Goal: Information Seeking & Learning: Learn about a topic

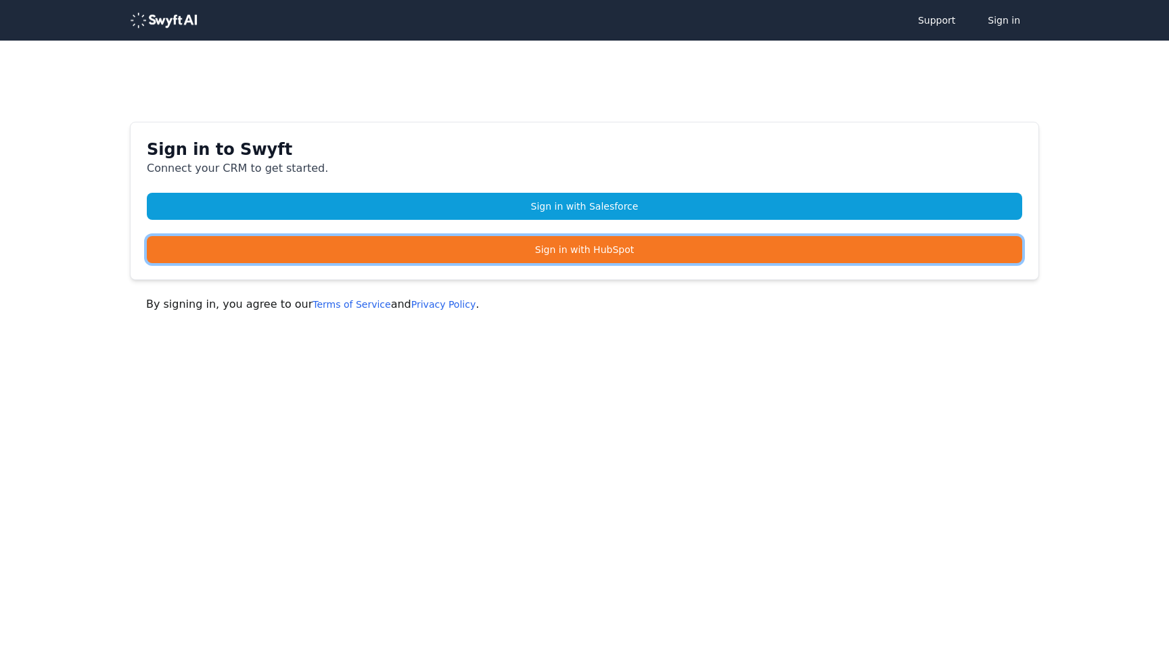
click at [478, 254] on link "Sign in with HubSpot" at bounding box center [585, 249] width 876 height 27
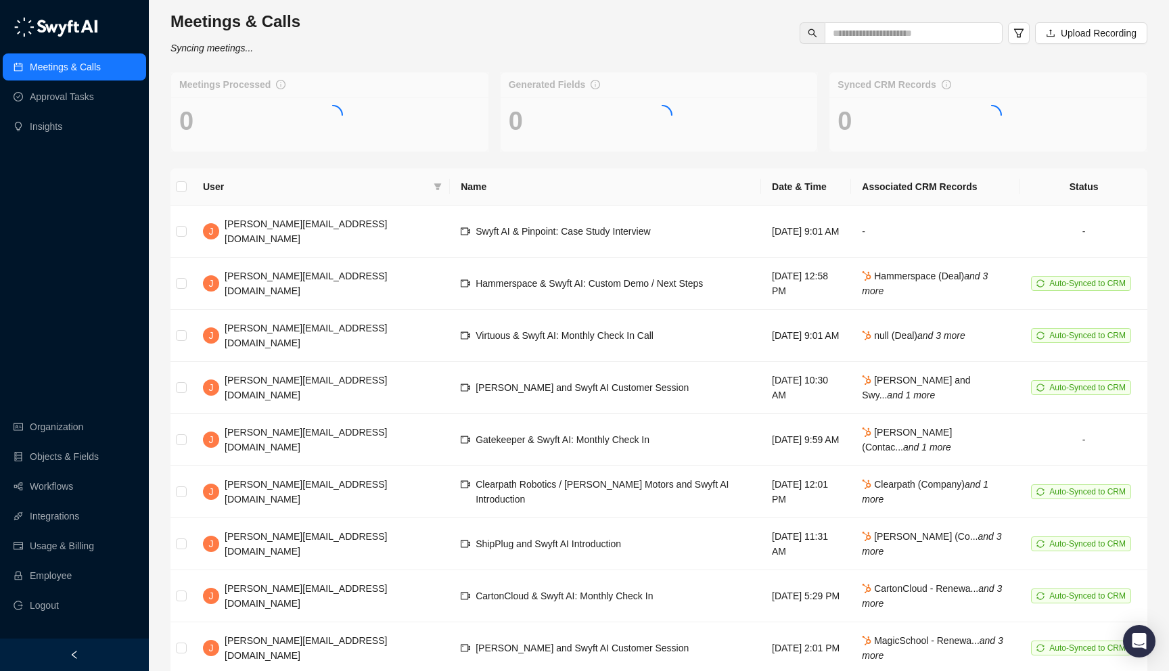
click at [91, 652] on div at bounding box center [74, 655] width 149 height 32
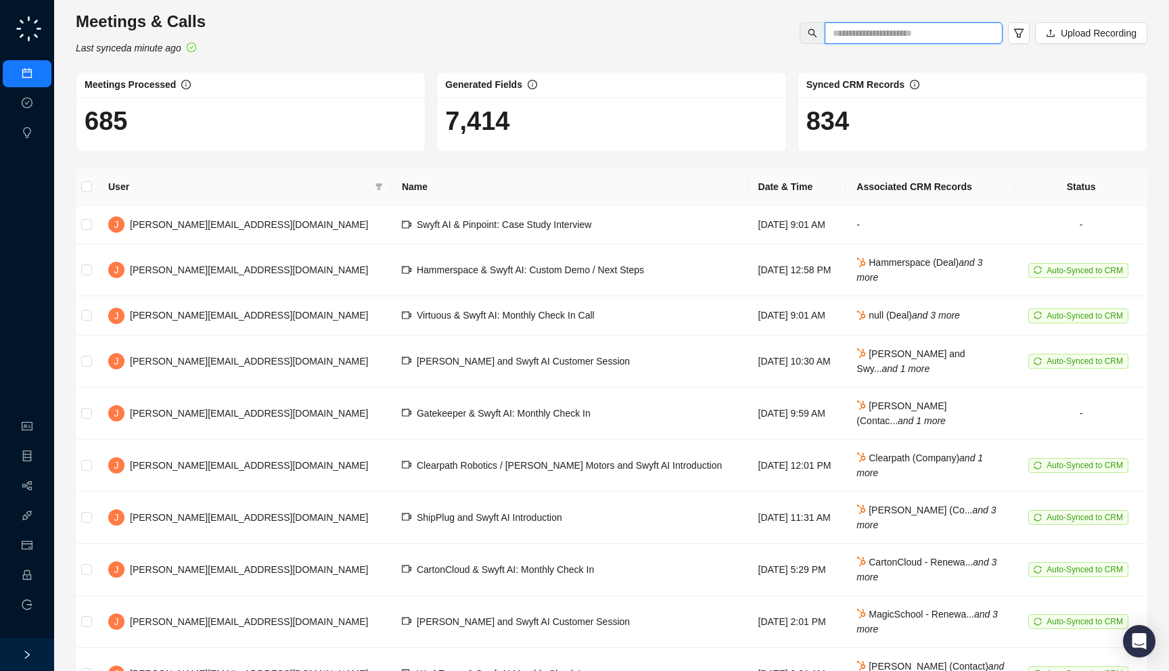
click at [868, 36] on input "text" at bounding box center [908, 33] width 151 height 15
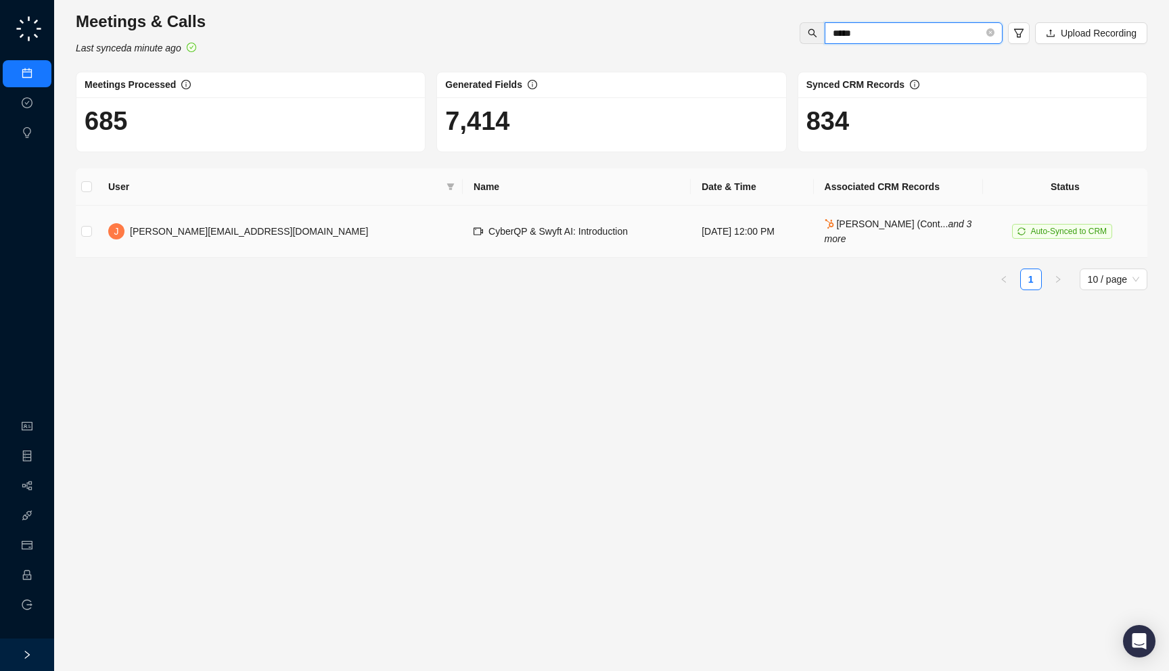
type input "*****"
click at [463, 220] on td "CyberQP & Swyft AI: Introduction" at bounding box center [577, 232] width 228 height 52
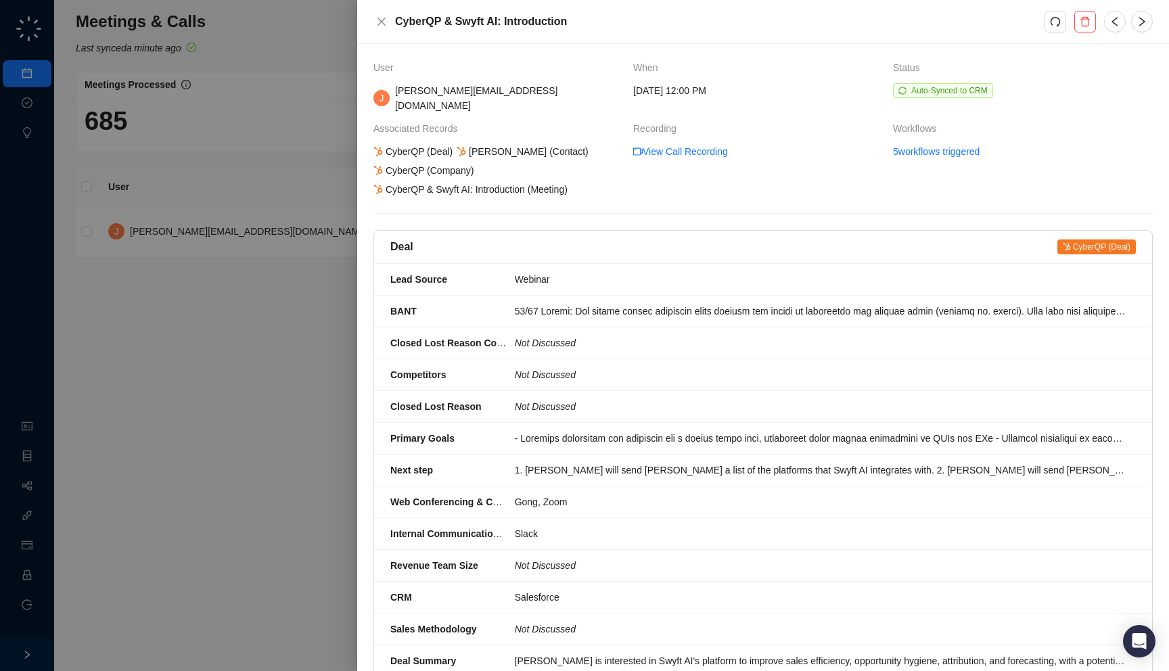
drag, startPoint x: 595, startPoint y: 182, endPoint x: 598, endPoint y: 162, distance: 20.6
click at [598, 162] on div "CyberQP (Deal) [PERSON_NAME] (Contact) CyberQP (Company) CyberQP & Swyft AI: In…" at bounding box center [498, 170] width 253 height 53
click at [637, 185] on div "User When Status [PERSON_NAME] [PERSON_NAME][EMAIL_ADDRESS][DOMAIN_NAME] [DATE]…" at bounding box center [764, 619] width 780 height 1119
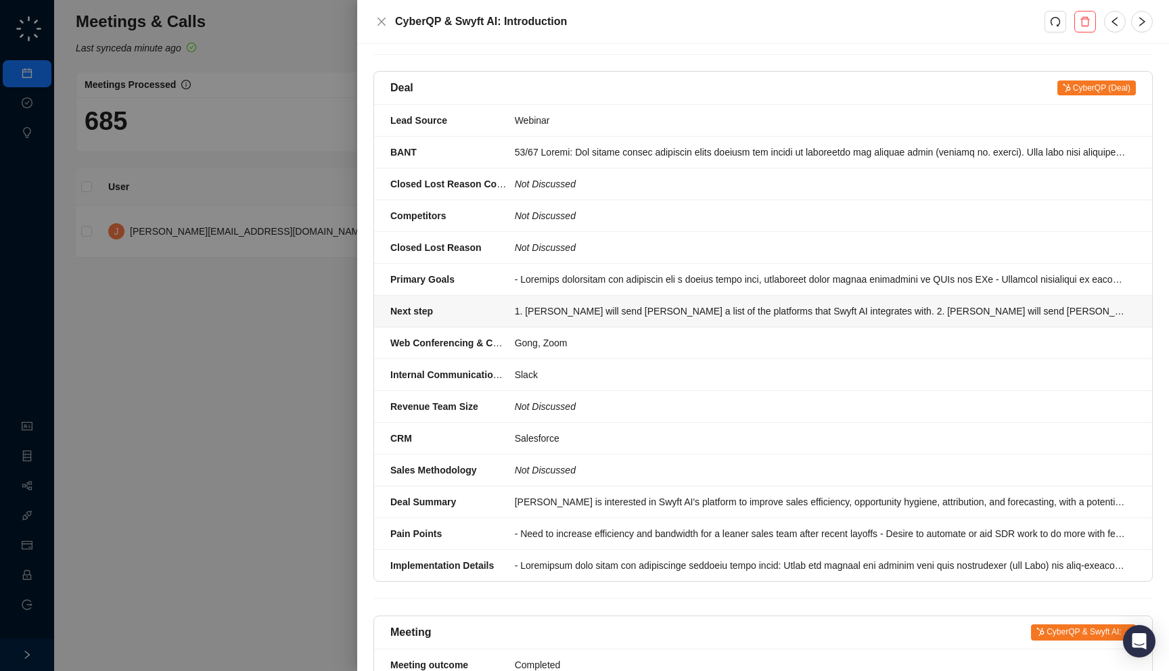
scroll to position [137, 0]
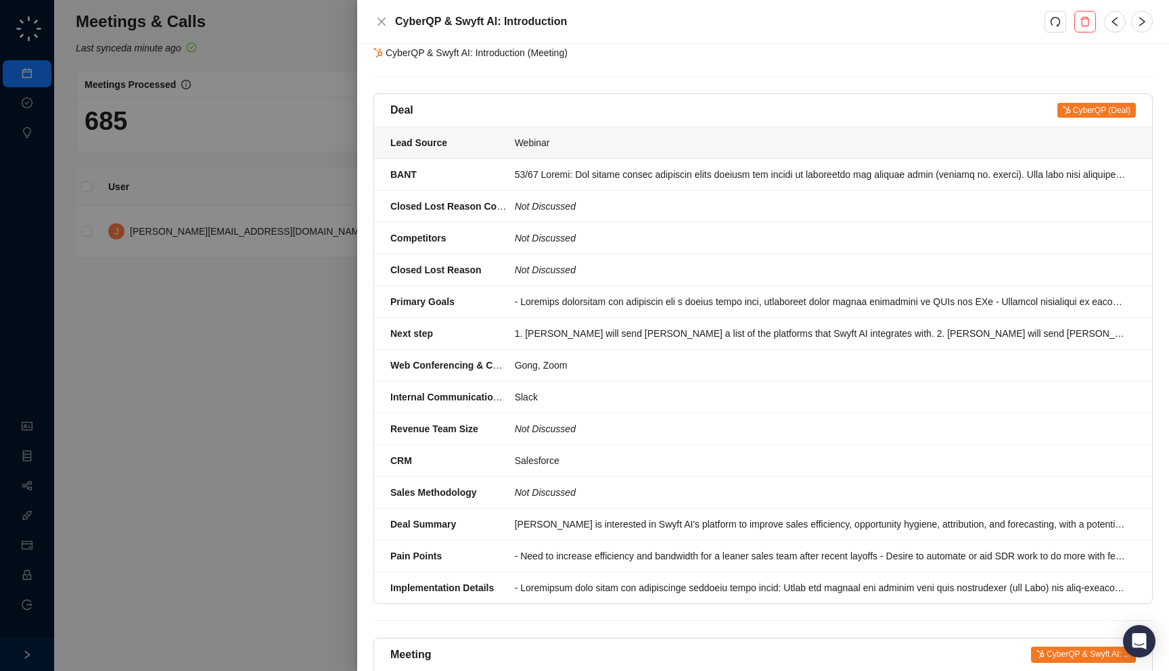
click at [566, 136] on div "Webinar" at bounding box center [821, 142] width 613 height 15
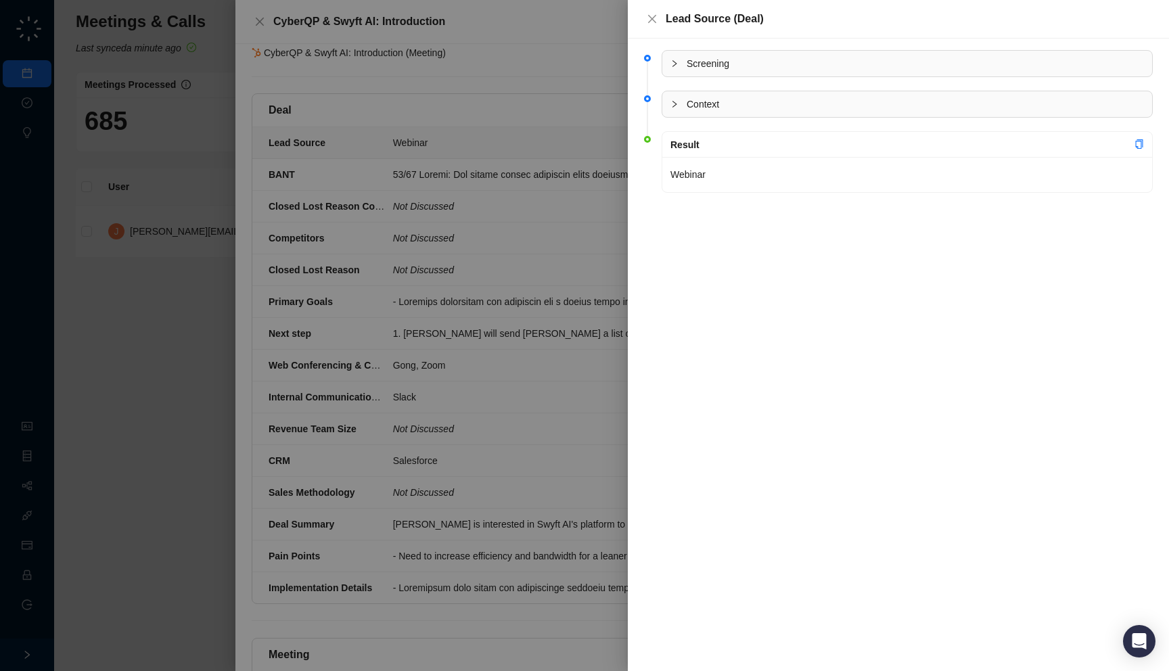
click at [746, 102] on span "Context" at bounding box center [915, 104] width 457 height 15
click at [712, 112] on div "Context" at bounding box center [908, 104] width 490 height 26
click at [413, 312] on div at bounding box center [584, 335] width 1169 height 671
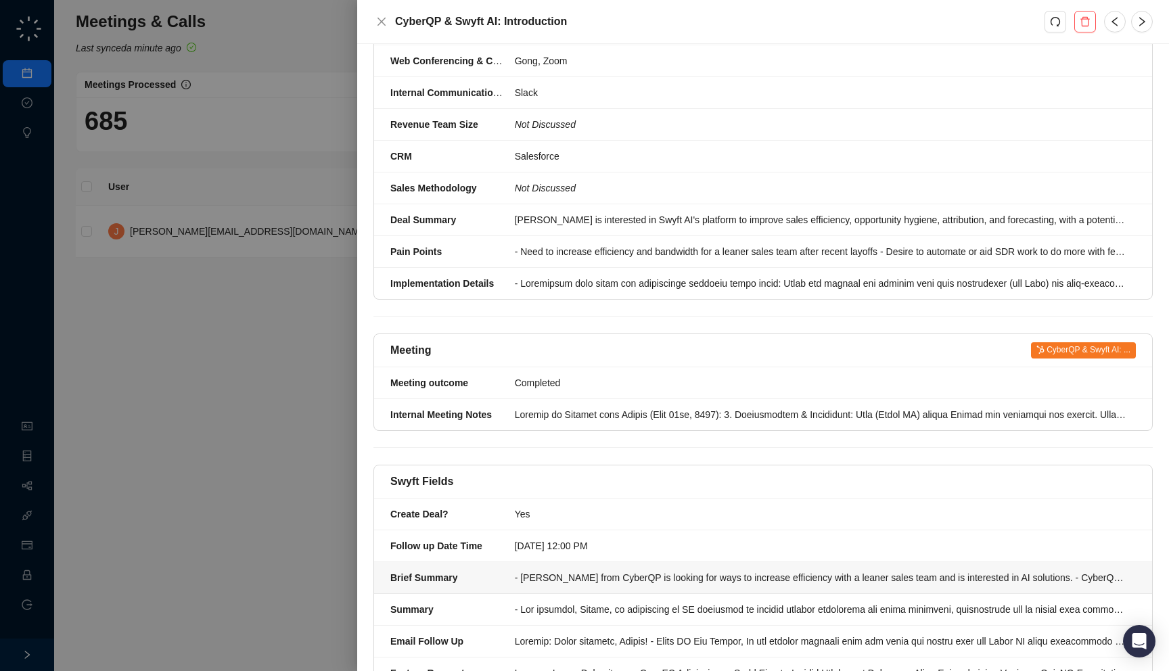
scroll to position [528, 0]
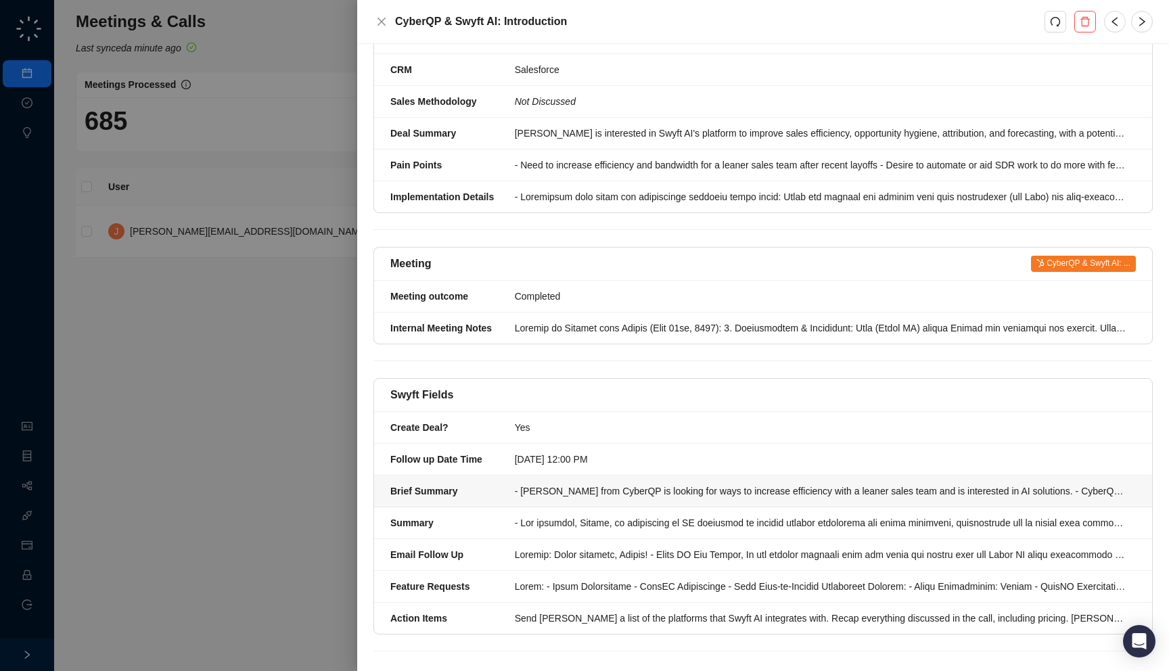
click at [577, 484] on div "- [PERSON_NAME] from CyberQP is looking for ways to increase efficiency with a …" at bounding box center [821, 491] width 613 height 15
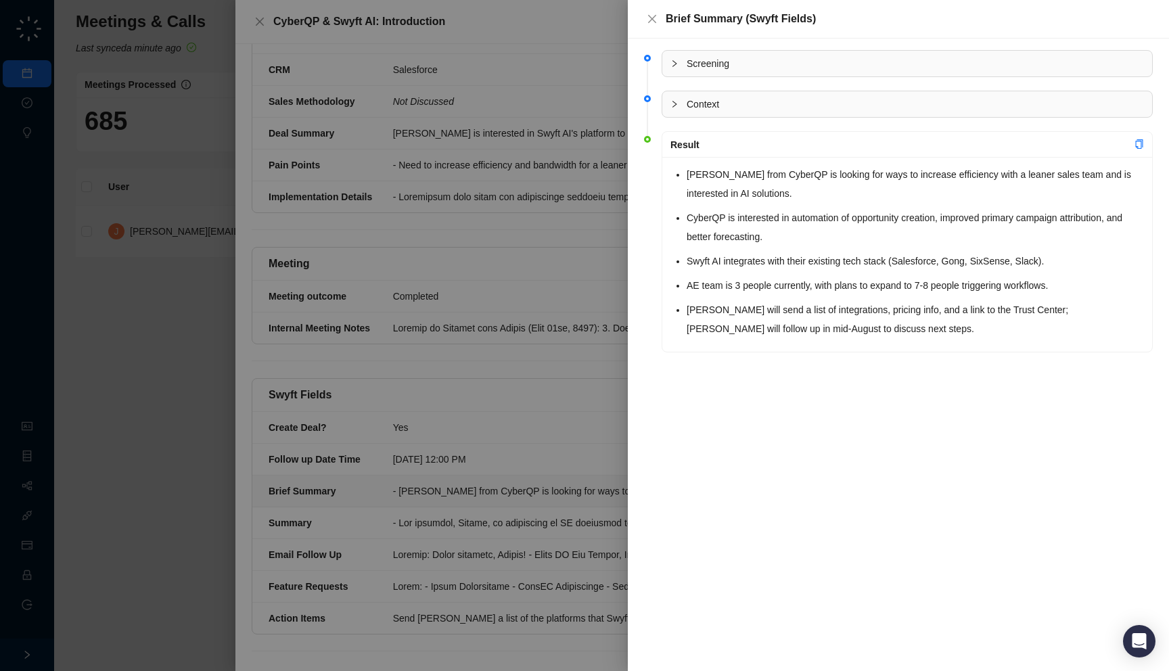
click at [577, 482] on div at bounding box center [584, 335] width 1169 height 671
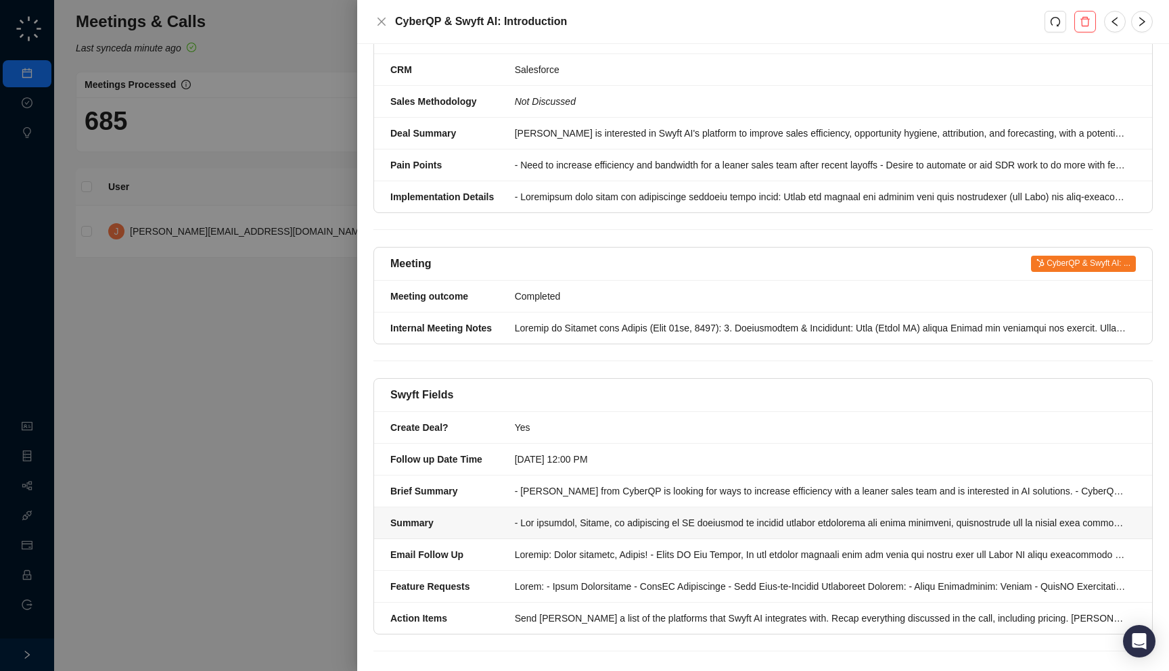
click at [575, 516] on div at bounding box center [821, 523] width 613 height 15
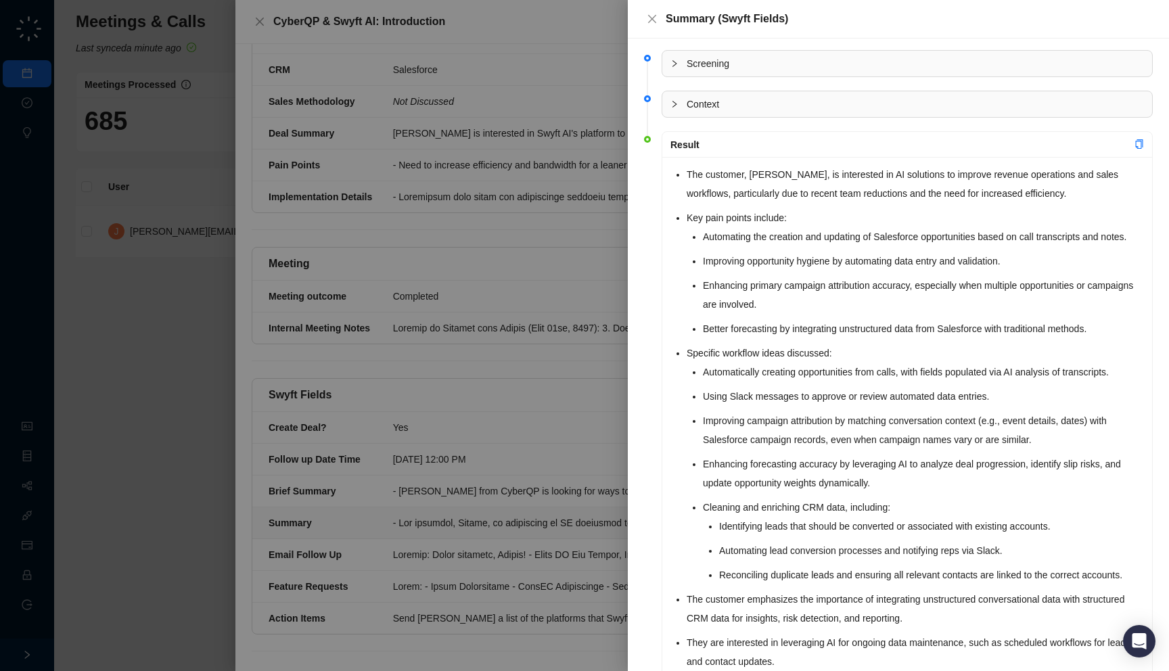
click at [575, 514] on div at bounding box center [584, 335] width 1169 height 671
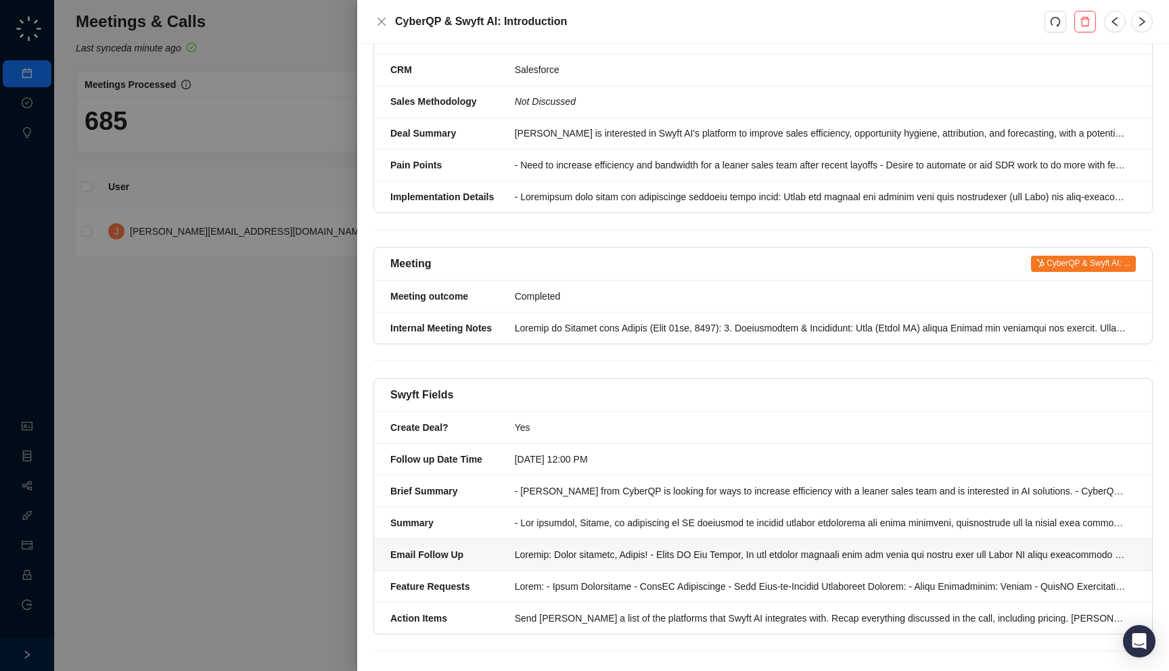
click at [572, 547] on div at bounding box center [821, 554] width 613 height 15
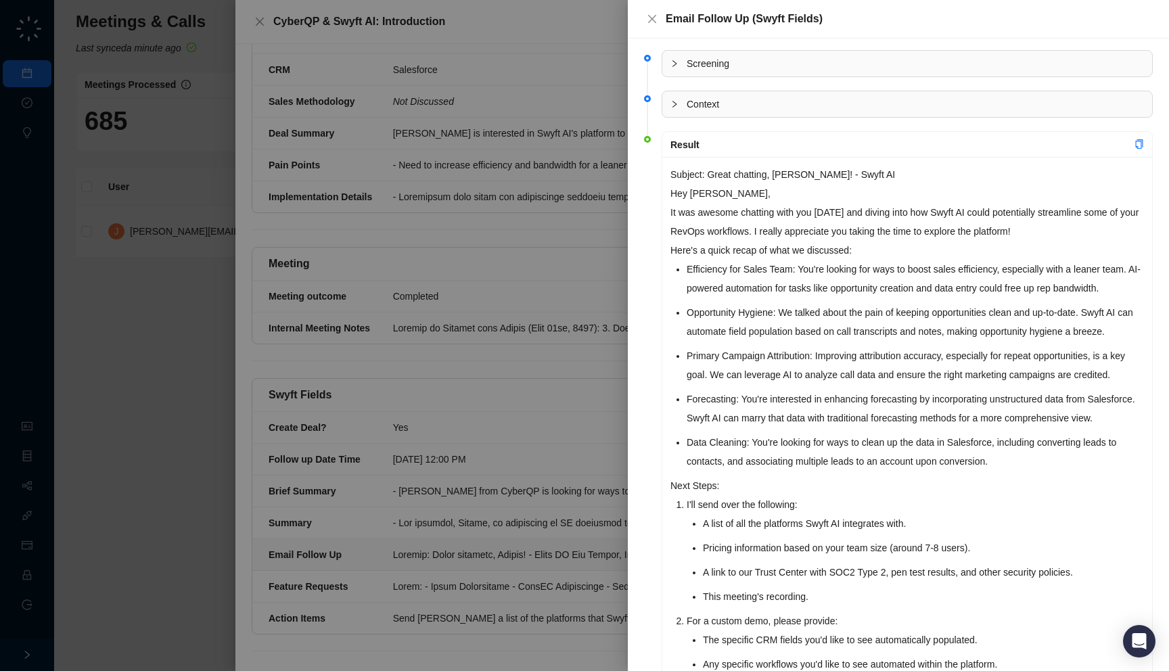
click at [572, 541] on div at bounding box center [584, 335] width 1169 height 671
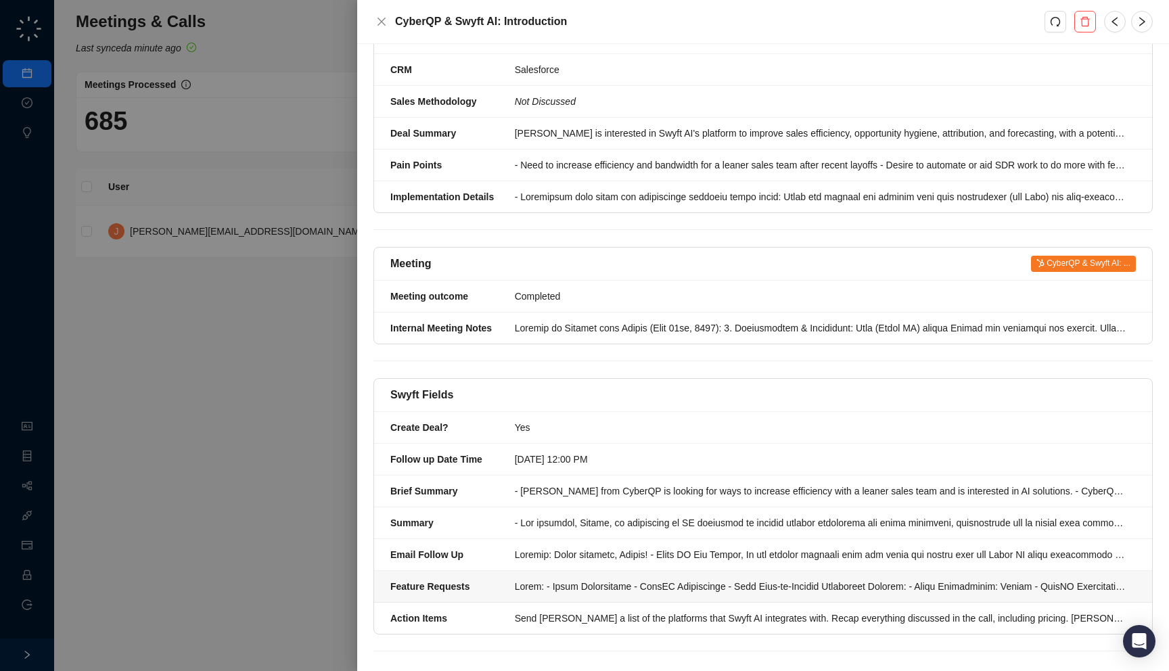
click at [574, 579] on div at bounding box center [821, 586] width 613 height 15
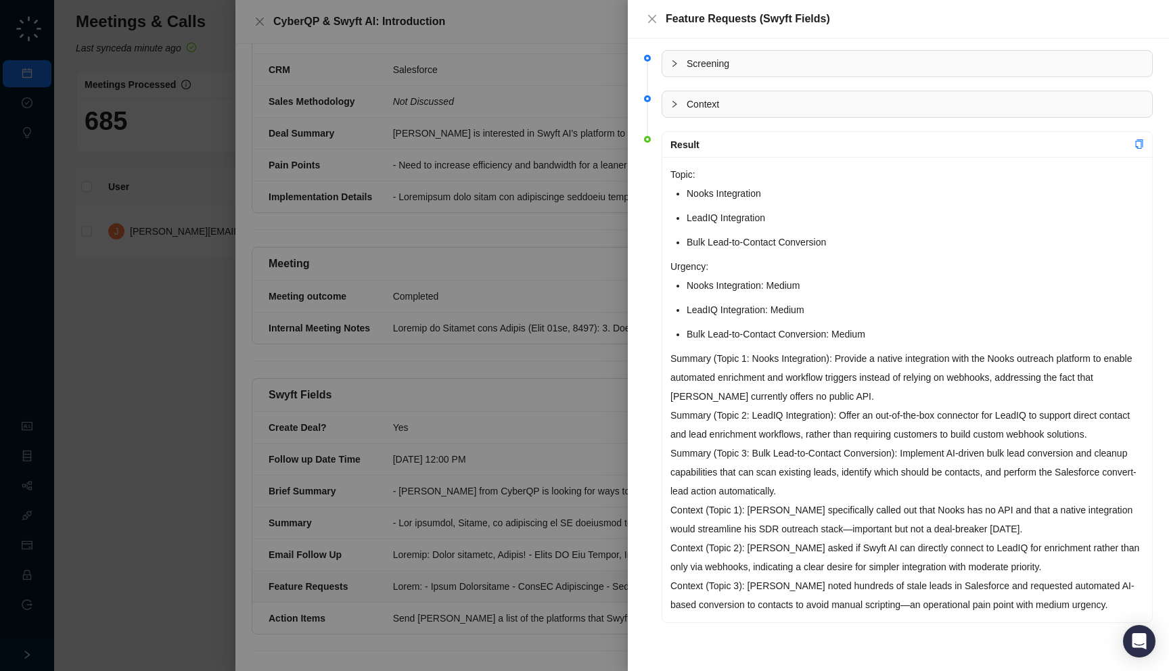
drag, startPoint x: 674, startPoint y: 626, endPoint x: 634, endPoint y: 658, distance: 51.5
click at [643, 671] on div "Screening Context Context Not Generated Result Topic: Nooks Integration LeadIQ …" at bounding box center [898, 355] width 541 height 633
click at [538, 476] on div at bounding box center [584, 335] width 1169 height 671
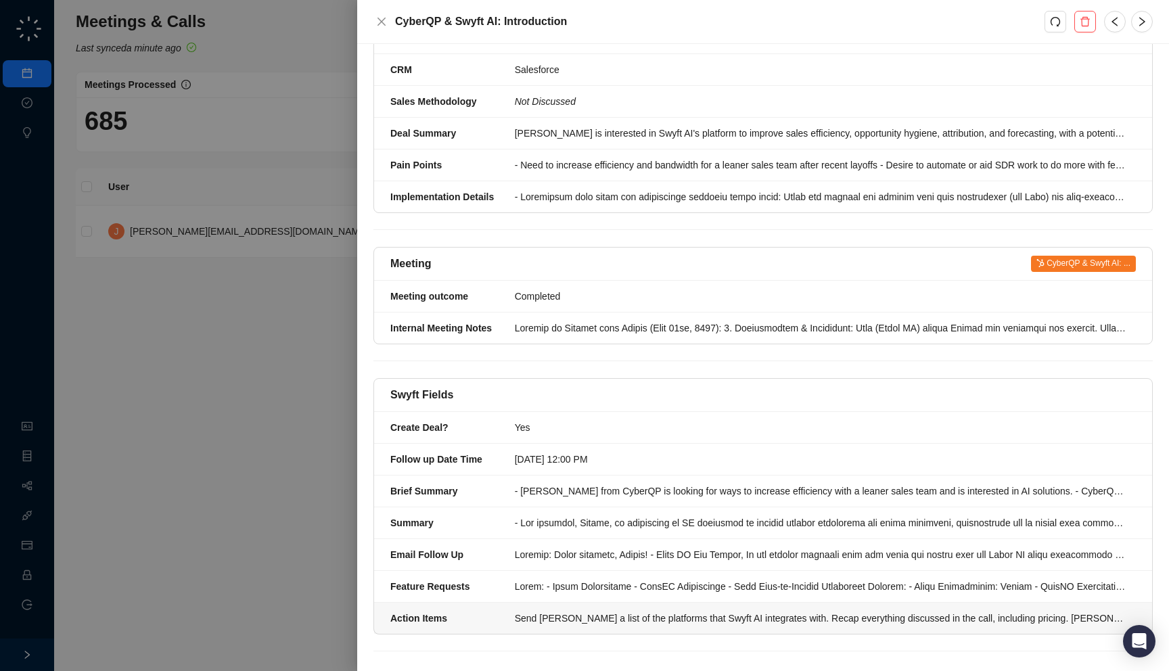
click at [562, 611] on div "Send [PERSON_NAME] a list of the platforms that Swyft AI integrates with. Recap…" at bounding box center [821, 618] width 613 height 15
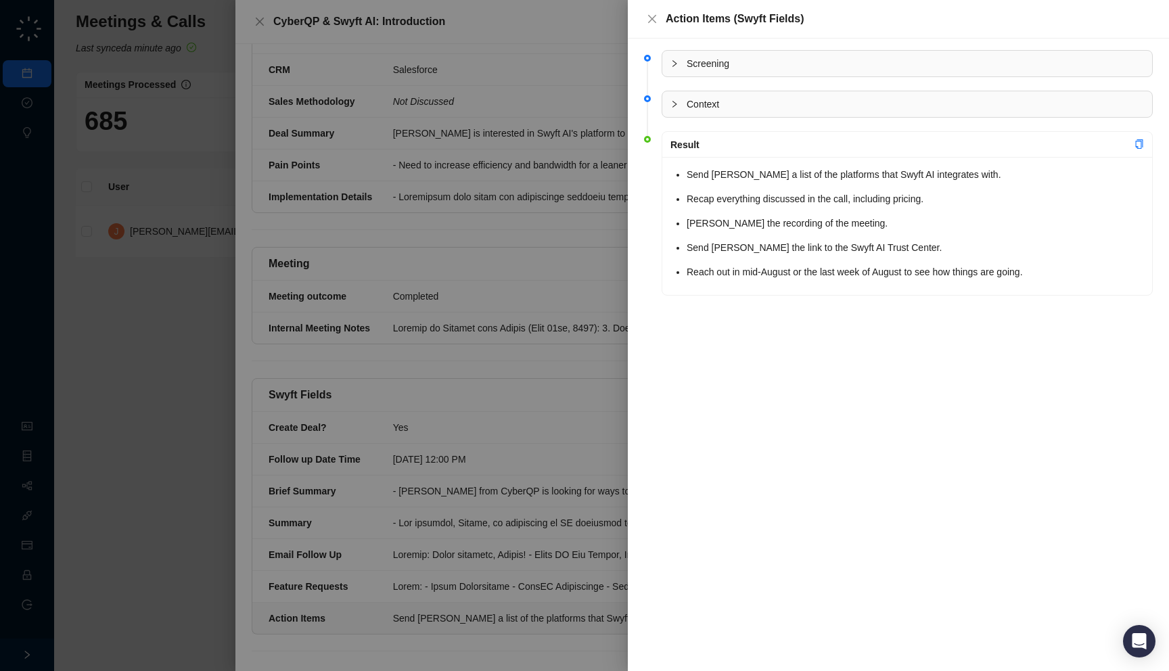
click at [562, 602] on div at bounding box center [584, 335] width 1169 height 671
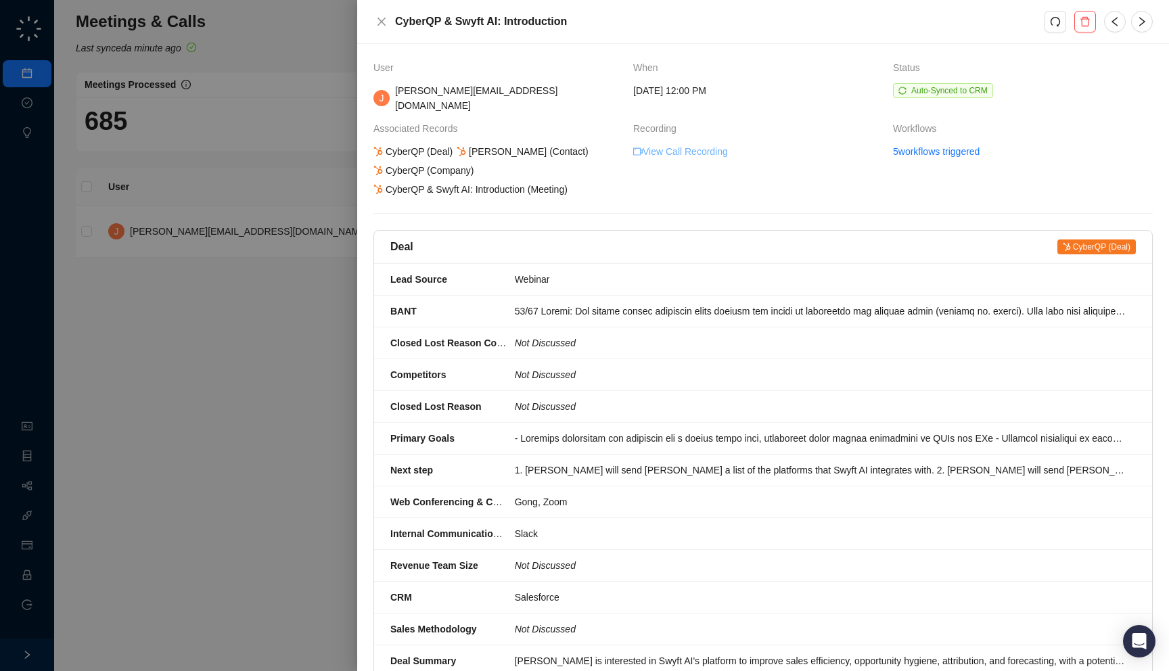
click at [684, 144] on link "View Call Recording" at bounding box center [680, 151] width 95 height 15
drag, startPoint x: 583, startPoint y: 195, endPoint x: 570, endPoint y: 178, distance: 21.3
click at [570, 178] on div "User When Status [PERSON_NAME] [PERSON_NAME][EMAIL_ADDRESS][DOMAIN_NAME] [DATE]…" at bounding box center [764, 619] width 780 height 1119
click at [764, 201] on div "User When Status [PERSON_NAME] [PERSON_NAME][EMAIL_ADDRESS][DOMAIN_NAME] [DATE]…" at bounding box center [764, 619] width 780 height 1119
drag, startPoint x: 768, startPoint y: 88, endPoint x: 784, endPoint y: 104, distance: 22.0
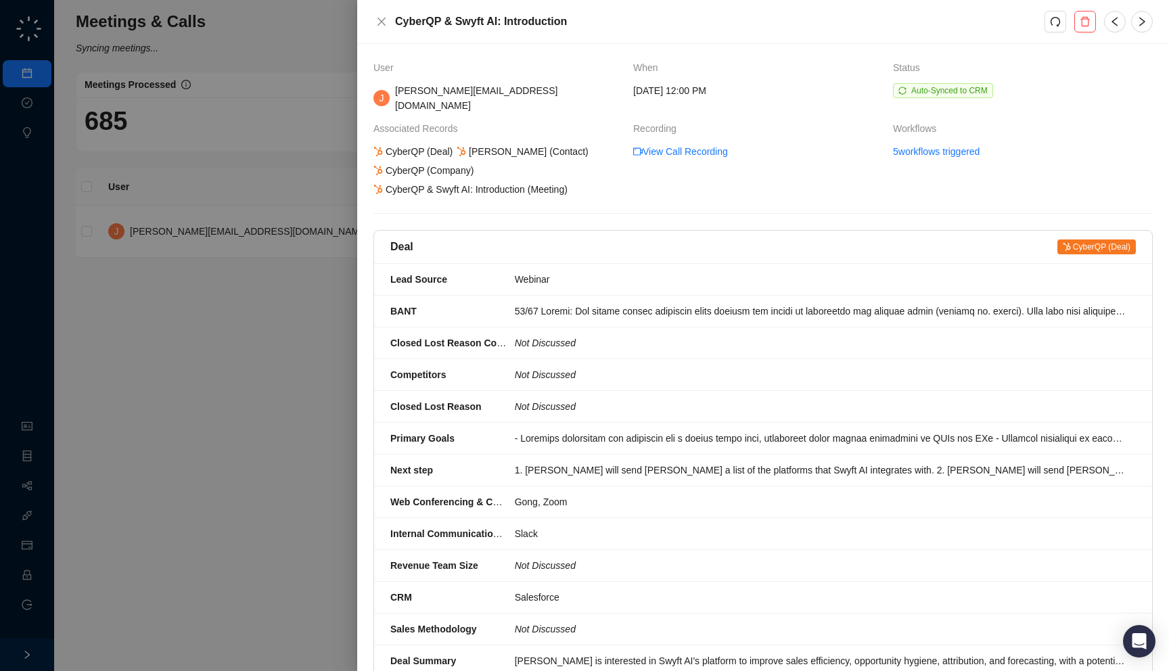
click at [784, 104] on td "[DATE] 12:00 PM" at bounding box center [763, 102] width 260 height 38
drag, startPoint x: 830, startPoint y: 188, endPoint x: 817, endPoint y: 194, distance: 14.8
click at [817, 194] on div "User When Status [PERSON_NAME] [PERSON_NAME][EMAIL_ADDRESS][DOMAIN_NAME] [DATE]…" at bounding box center [764, 619] width 780 height 1119
click at [267, 268] on div at bounding box center [584, 335] width 1169 height 671
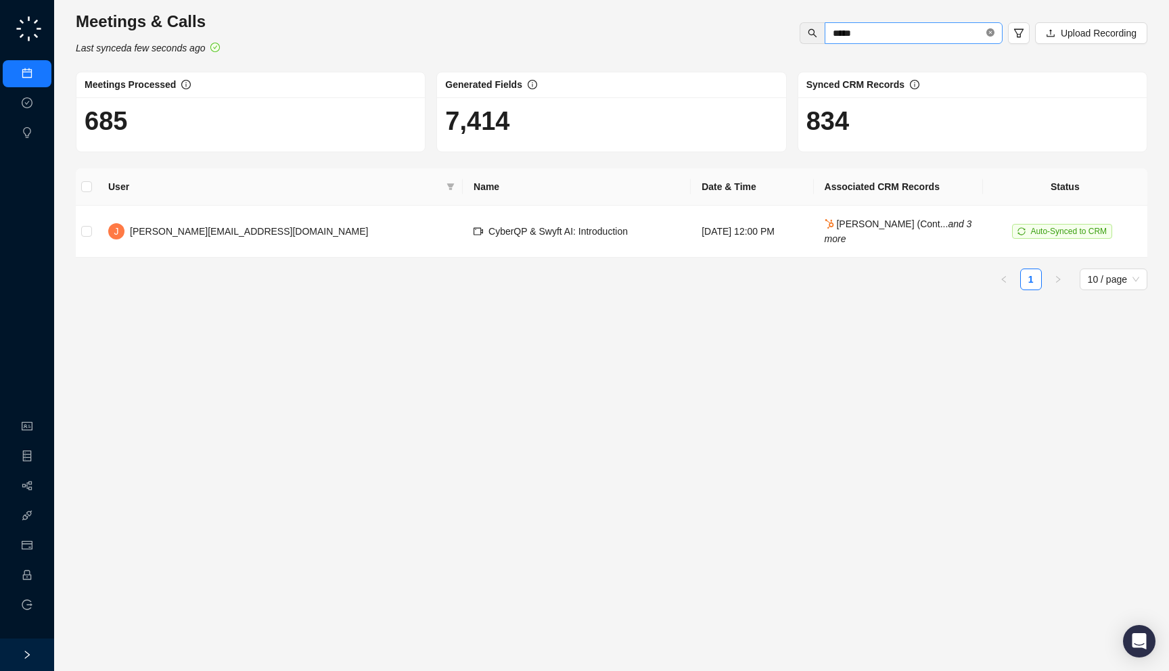
click at [989, 34] on icon "close-circle" at bounding box center [991, 32] width 8 height 8
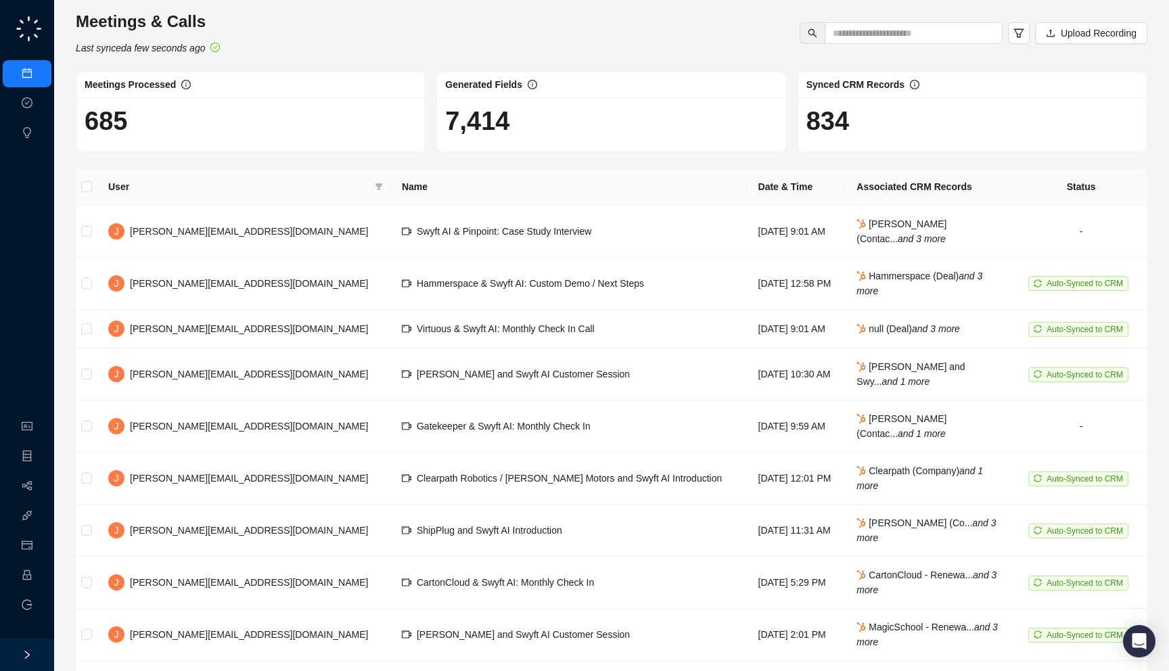
click at [560, 134] on h1 "7,414" at bounding box center [611, 121] width 332 height 31
drag, startPoint x: 524, startPoint y: 129, endPoint x: 542, endPoint y: 143, distance: 22.2
click at [542, 143] on div "7,414" at bounding box center [611, 124] width 349 height 54
drag, startPoint x: 233, startPoint y: 51, endPoint x: 244, endPoint y: 63, distance: 15.9
click at [244, 63] on div "Meetings & Calls Last synced a few seconds ago Upload Recording Meetings Proces…" at bounding box center [612, 384] width 1072 height 746
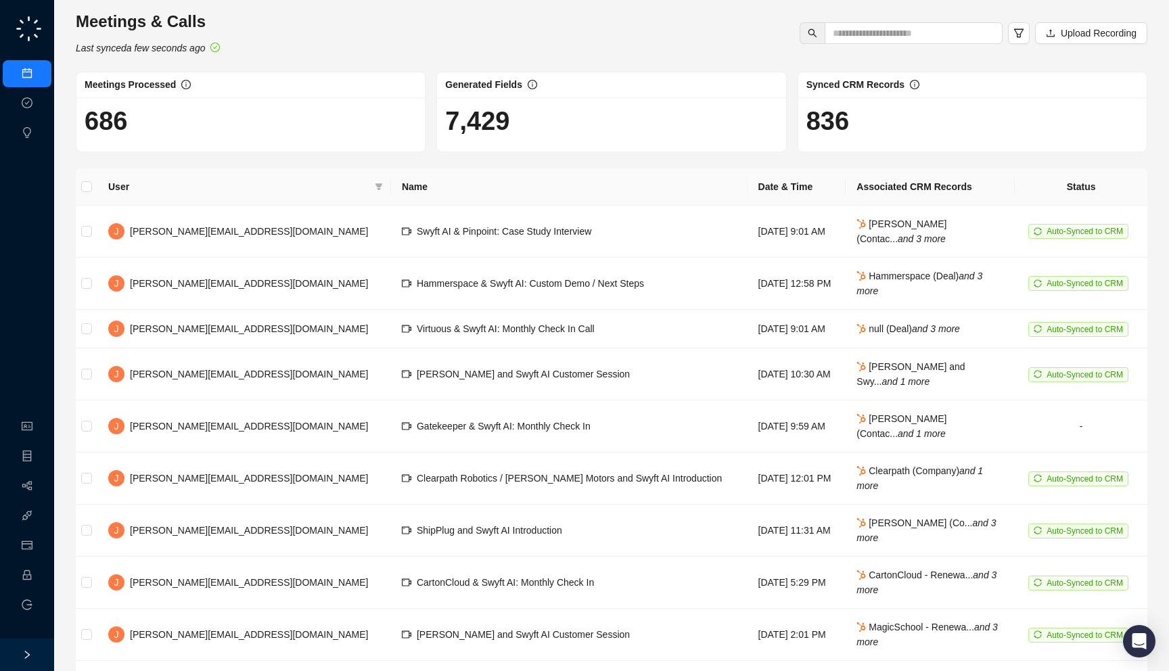
drag, startPoint x: 187, startPoint y: 131, endPoint x: 208, endPoint y: 114, distance: 27.0
click at [208, 114] on h1 "686" at bounding box center [251, 121] width 332 height 31
drag, startPoint x: 888, startPoint y: 122, endPoint x: 514, endPoint y: 117, distance: 374.3
click at [514, 117] on div "Meetings Processed 686 Generated Fields 7,429 Synced CRM Records 836" at bounding box center [611, 112] width 1083 height 81
drag, startPoint x: 614, startPoint y: 111, endPoint x: 249, endPoint y: 76, distance: 366.5
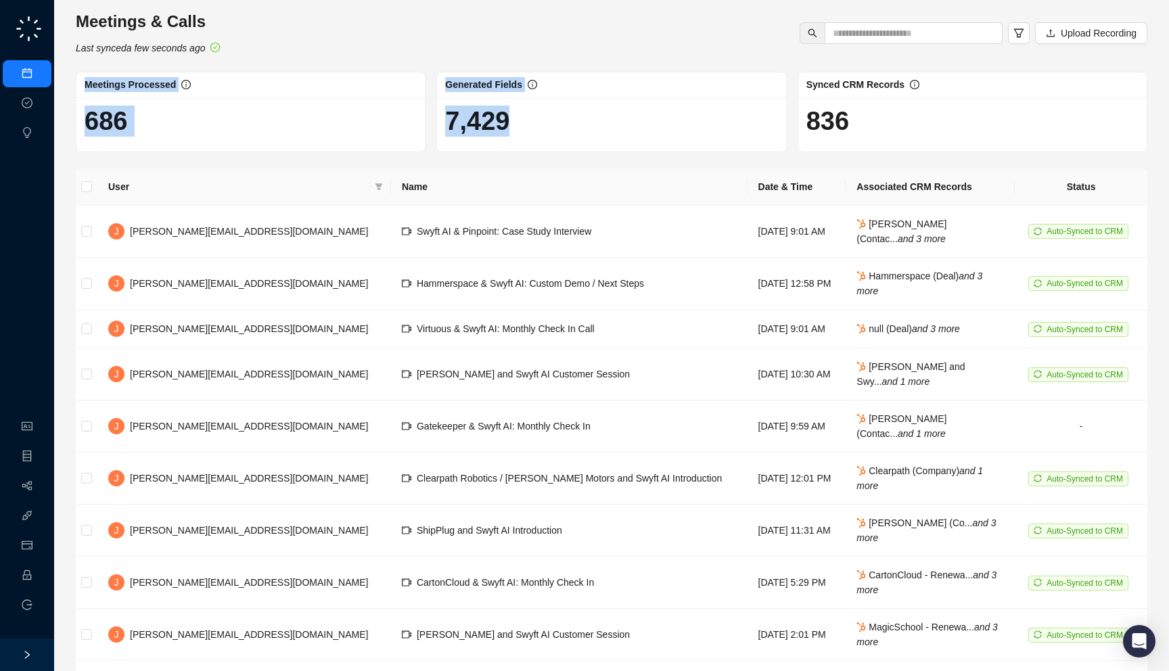
click at [249, 76] on div "Meetings Processed 686 Generated Fields 7,429 Synced CRM Records 836" at bounding box center [611, 112] width 1083 height 81
click at [849, 110] on h1 "836" at bounding box center [973, 121] width 332 height 31
drag, startPoint x: 856, startPoint y: 123, endPoint x: 907, endPoint y: 127, distance: 50.9
click at [907, 127] on h1 "836" at bounding box center [973, 121] width 332 height 31
drag, startPoint x: 882, startPoint y: 130, endPoint x: 968, endPoint y: 141, distance: 87.3
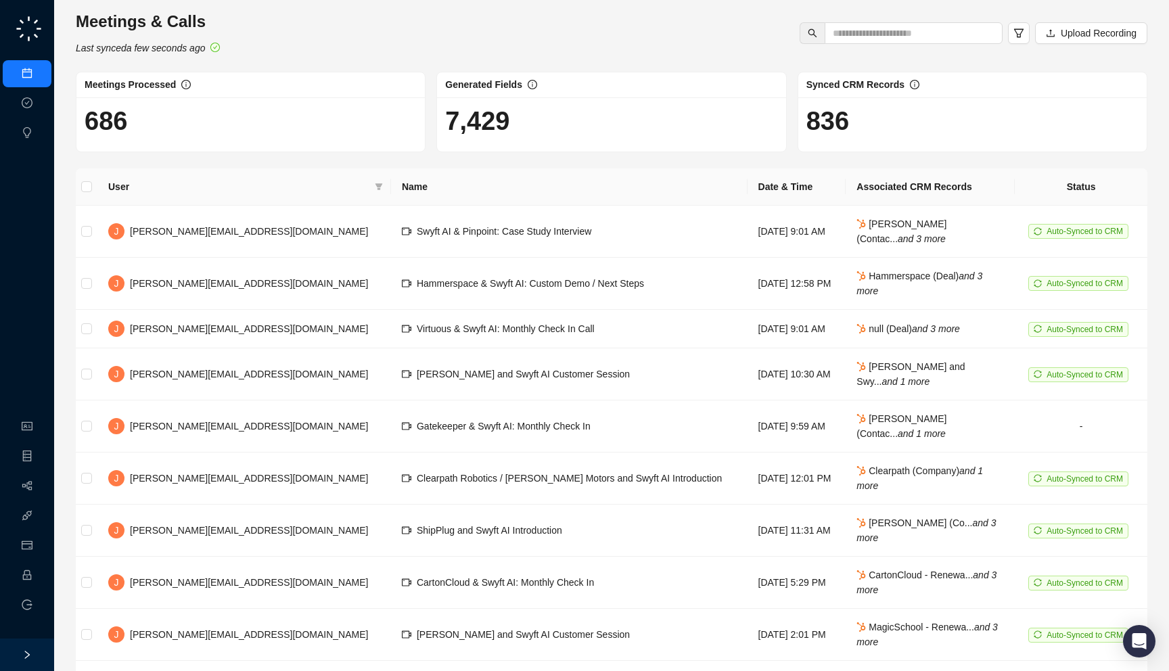
click at [968, 141] on div "836" at bounding box center [973, 124] width 349 height 54
